Goal: Task Accomplishment & Management: Complete application form

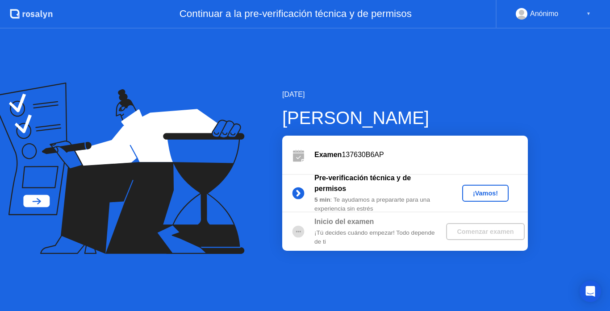
click at [476, 187] on button "¡Vamos!" at bounding box center [485, 193] width 46 height 17
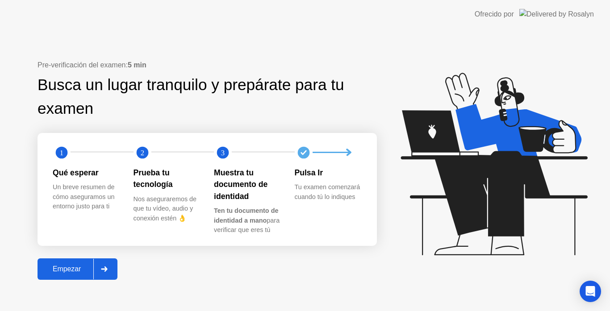
click at [86, 285] on div "Pre-verificación del examen: 5 min Busca un lugar tranquilo y prepárate para tu…" at bounding box center [305, 170] width 610 height 283
click at [83, 261] on button "Empezar" at bounding box center [78, 269] width 80 height 21
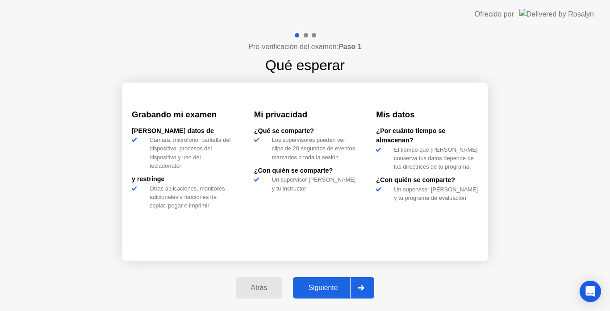
click at [323, 288] on div "Siguiente" at bounding box center [323, 288] width 54 height 8
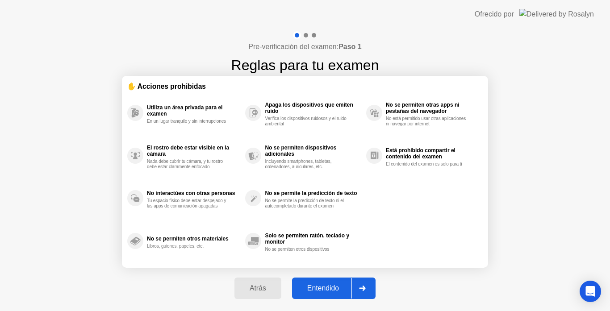
click at [323, 288] on div "Entendido" at bounding box center [323, 289] width 57 height 8
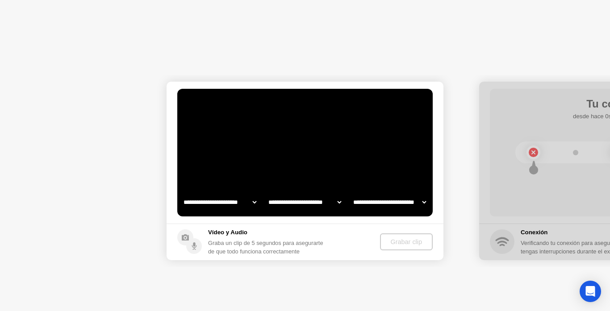
select select "**********"
select select "*******"
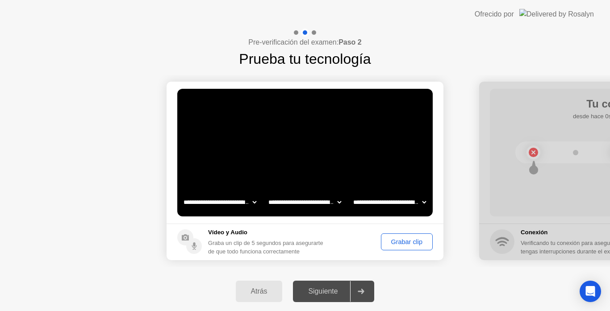
click at [402, 246] on div "Grabar clip" at bounding box center [407, 242] width 46 height 7
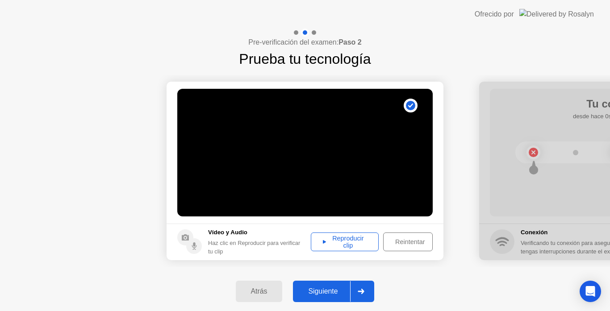
click at [359, 248] on div "Reproducir clip" at bounding box center [345, 242] width 62 height 14
click at [339, 241] on div "Reproducir clip" at bounding box center [345, 242] width 62 height 14
click at [336, 282] on button "Siguiente" at bounding box center [333, 291] width 81 height 21
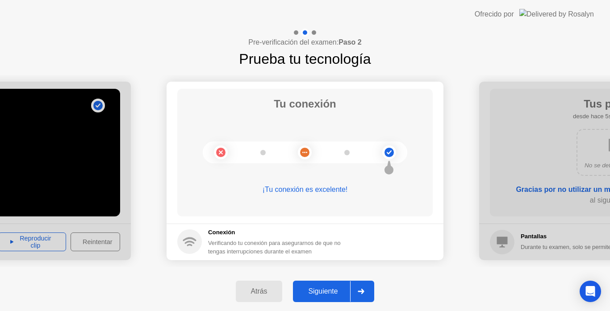
click at [336, 282] on button "Siguiente" at bounding box center [333, 291] width 81 height 21
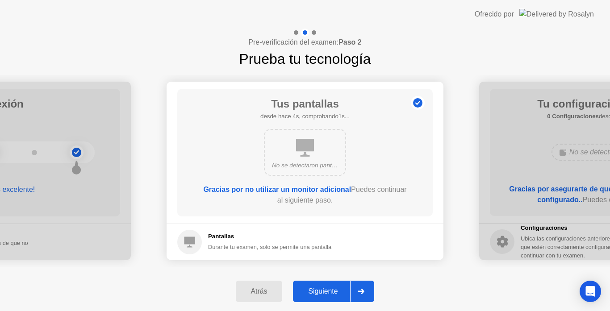
click at [336, 282] on button "Siguiente" at bounding box center [333, 291] width 81 height 21
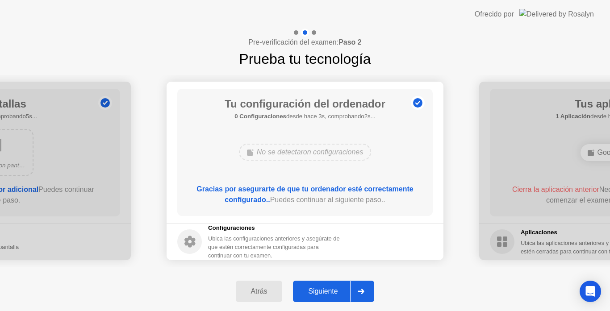
click at [336, 282] on button "Siguiente" at bounding box center [333, 291] width 81 height 21
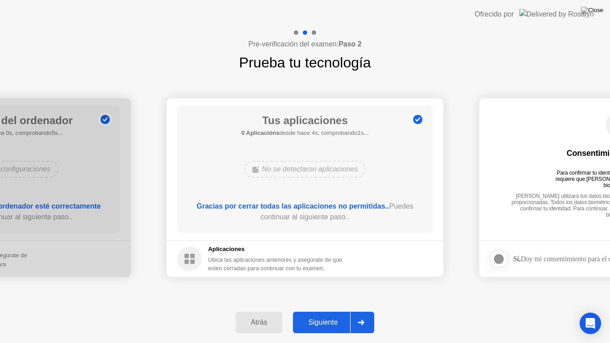
click at [332, 311] on div "Siguiente" at bounding box center [323, 323] width 54 height 8
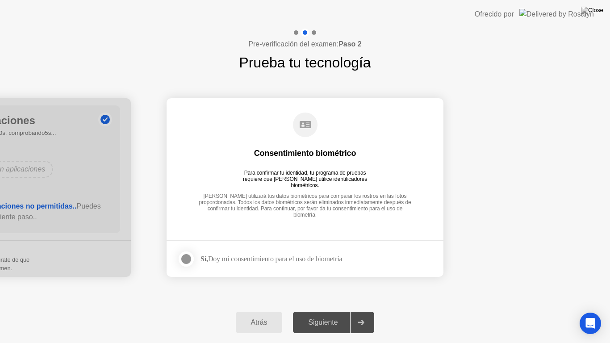
click at [245, 259] on div "Sí, Doy mi consentimiento para el uso de biometría" at bounding box center [272, 259] width 142 height 8
click at [192, 256] on div at bounding box center [186, 259] width 11 height 11
click at [327, 311] on div "Siguiente" at bounding box center [323, 323] width 54 height 8
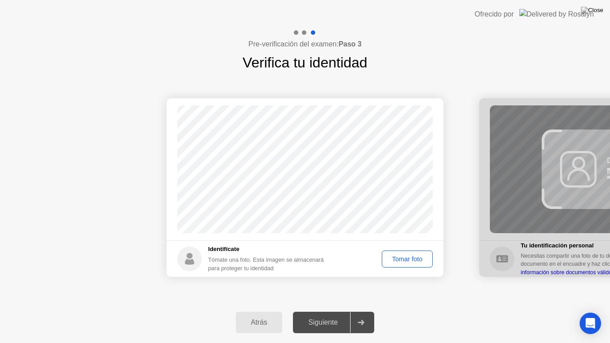
click at [395, 273] on footer "Identifícate Tómate una foto. Esta imagen se almacenará para proteger tu identi…" at bounding box center [305, 258] width 277 height 37
click at [396, 264] on button "Tomar foto" at bounding box center [407, 259] width 51 height 17
click at [402, 262] on div "Tomar foto" at bounding box center [407, 259] width 45 height 7
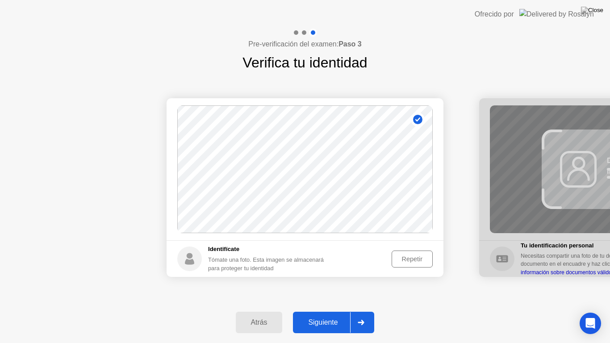
click at [344, 311] on div "Siguiente" at bounding box center [323, 323] width 54 height 8
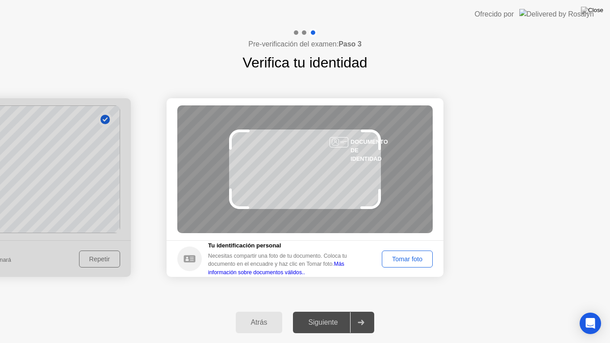
click at [403, 267] on button "Tomar foto" at bounding box center [407, 259] width 51 height 17
click at [403, 267] on footer "Tu identificación personal Necesitas compartir una foto de tu documento. Coloca…" at bounding box center [305, 258] width 277 height 37
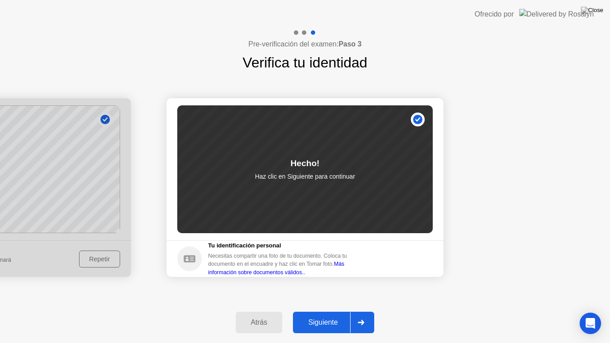
click at [317, 311] on div "Siguiente" at bounding box center [323, 323] width 54 height 8
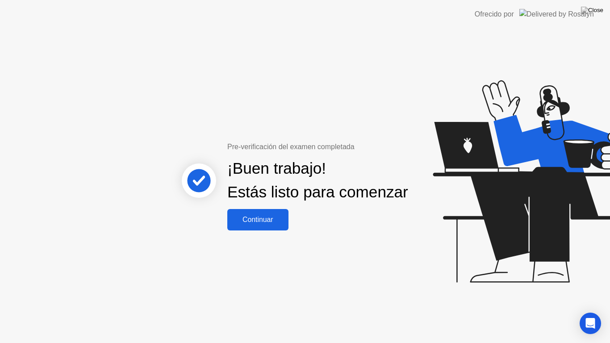
click at [278, 222] on div "Continuar" at bounding box center [258, 220] width 56 height 8
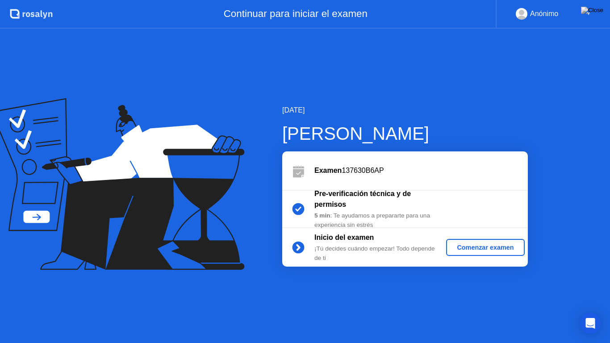
click at [488, 250] on div "Comenzar examen" at bounding box center [485, 247] width 71 height 7
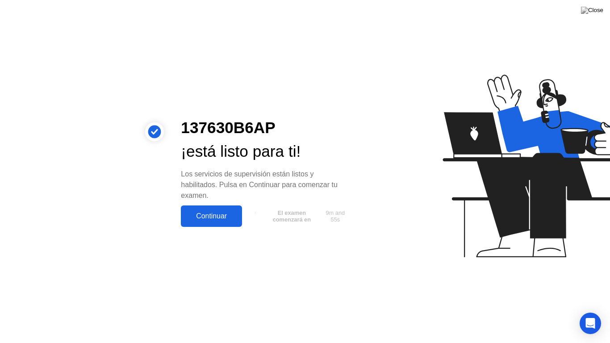
click at [229, 212] on div "Continuar" at bounding box center [212, 216] width 56 height 8
